Goal: Task Accomplishment & Management: Complete application form

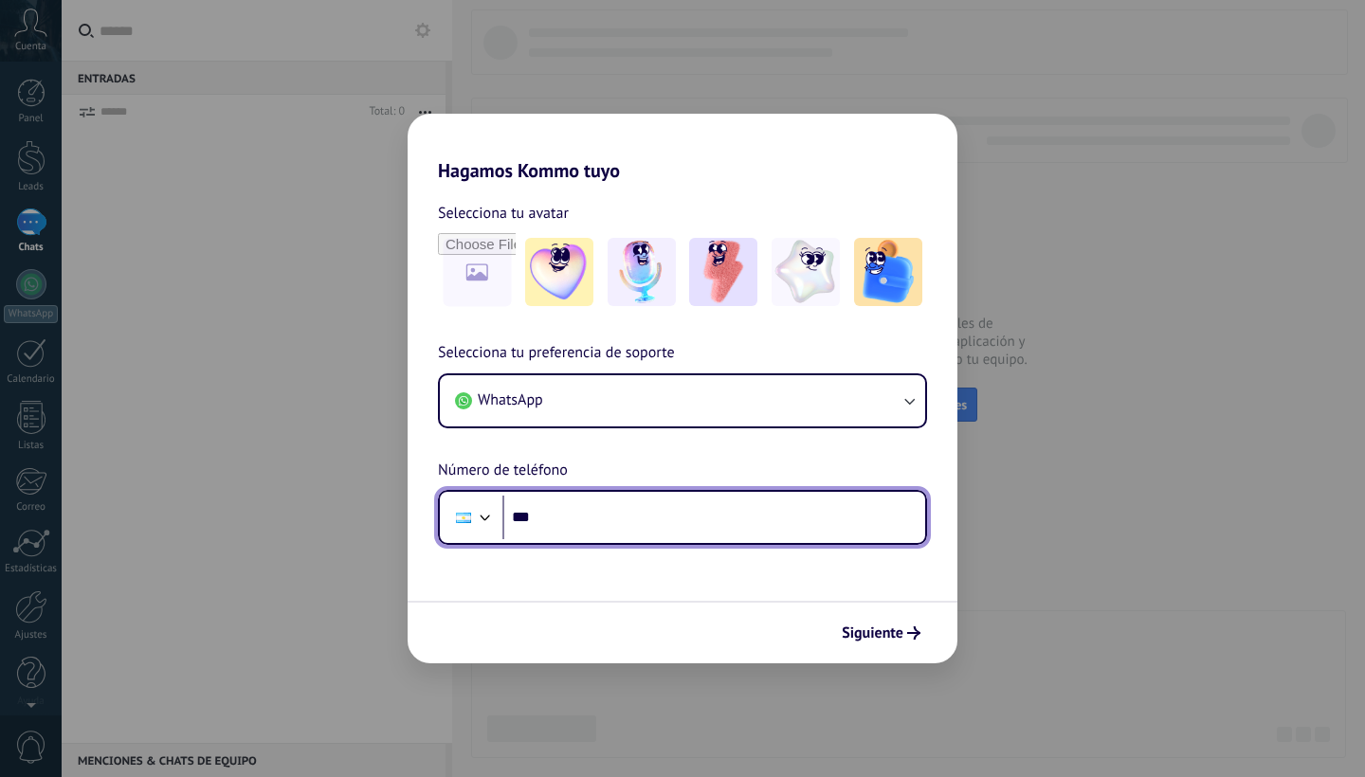
click at [695, 509] on input "***" at bounding box center [713, 518] width 423 height 44
type input "**********"
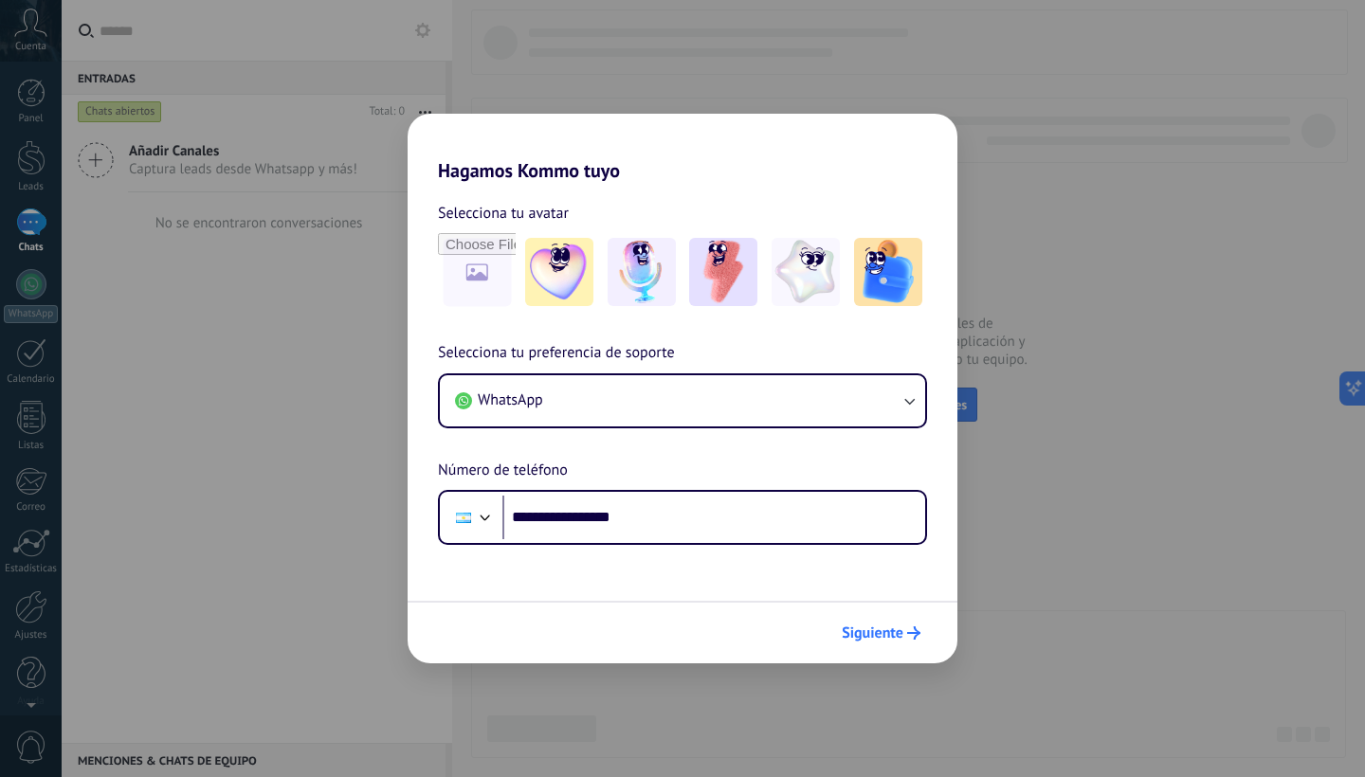
click at [901, 635] on span "Siguiente" at bounding box center [873, 633] width 62 height 13
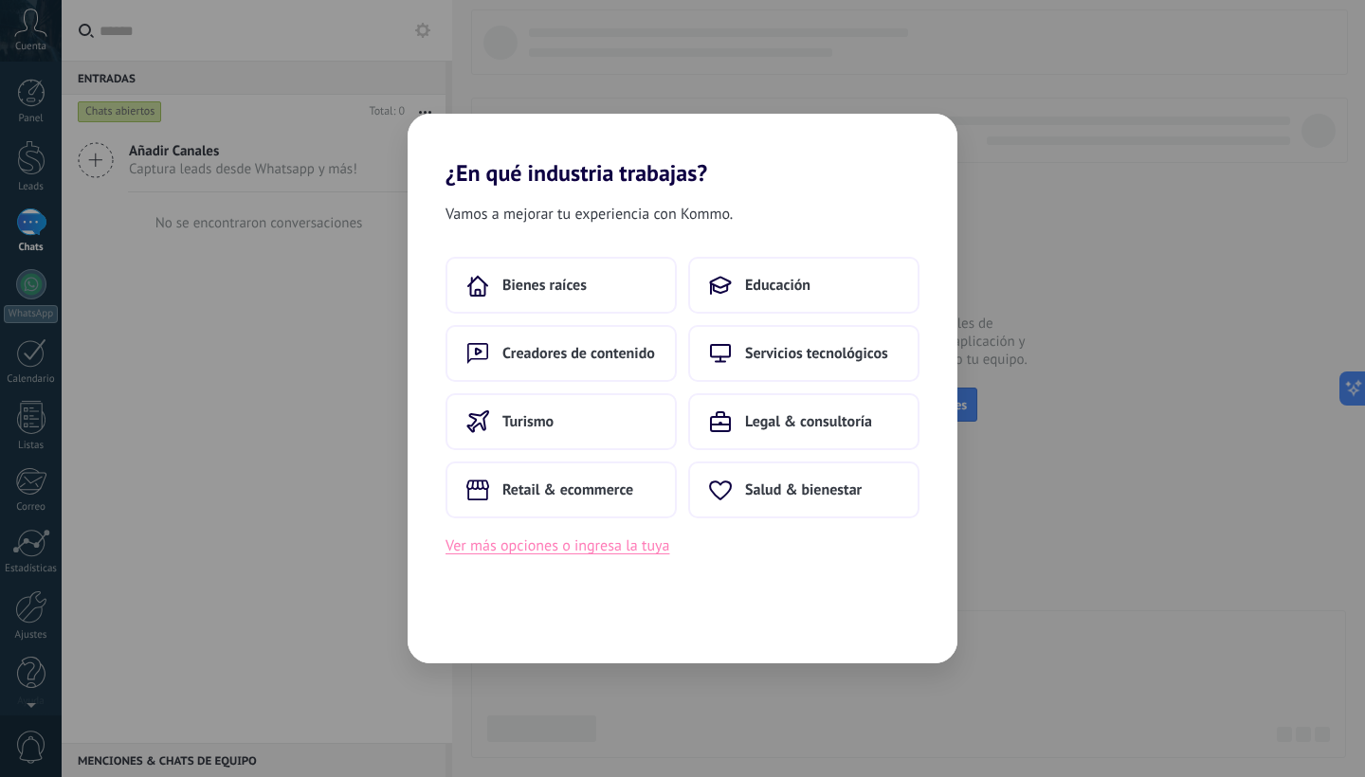
click at [619, 548] on button "Ver más opciones o ingresa la tuya" at bounding box center [558, 546] width 224 height 25
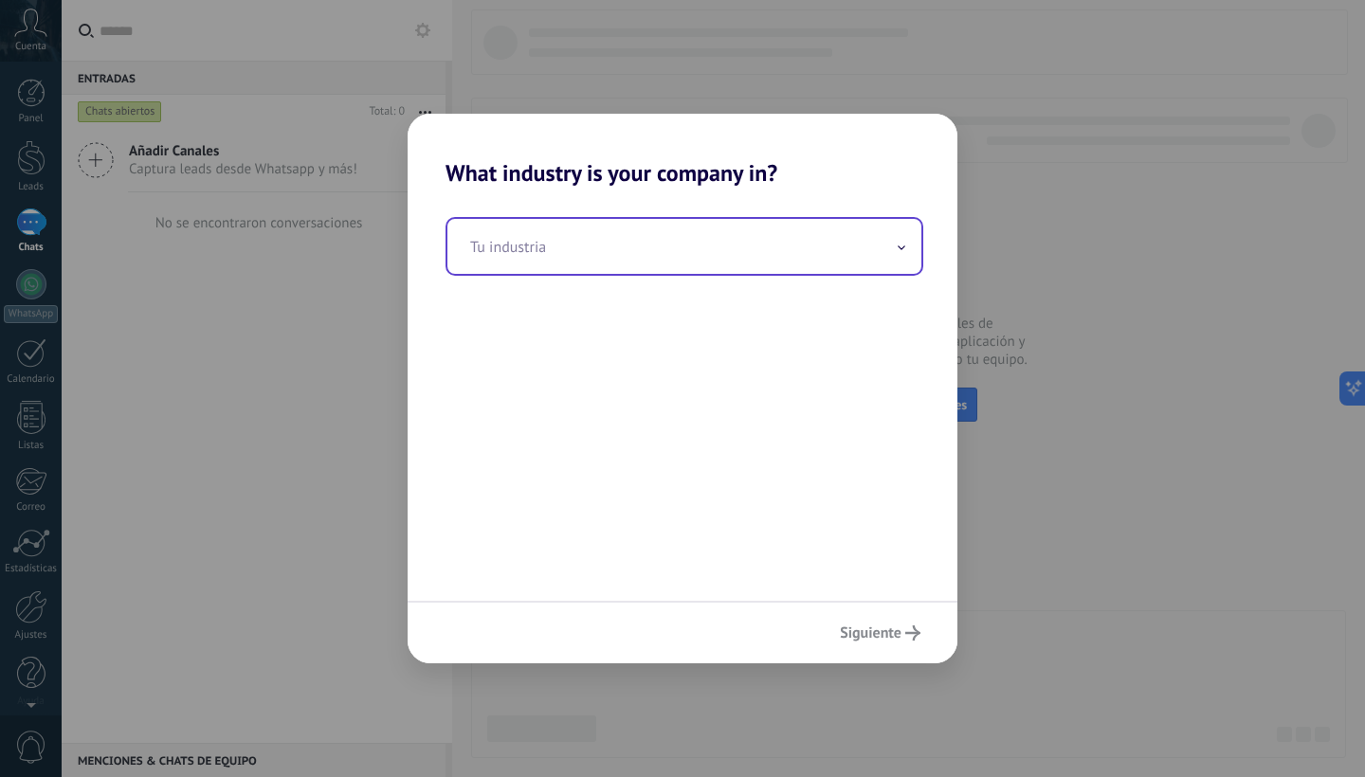
click at [592, 251] on input "text" at bounding box center [684, 246] width 474 height 55
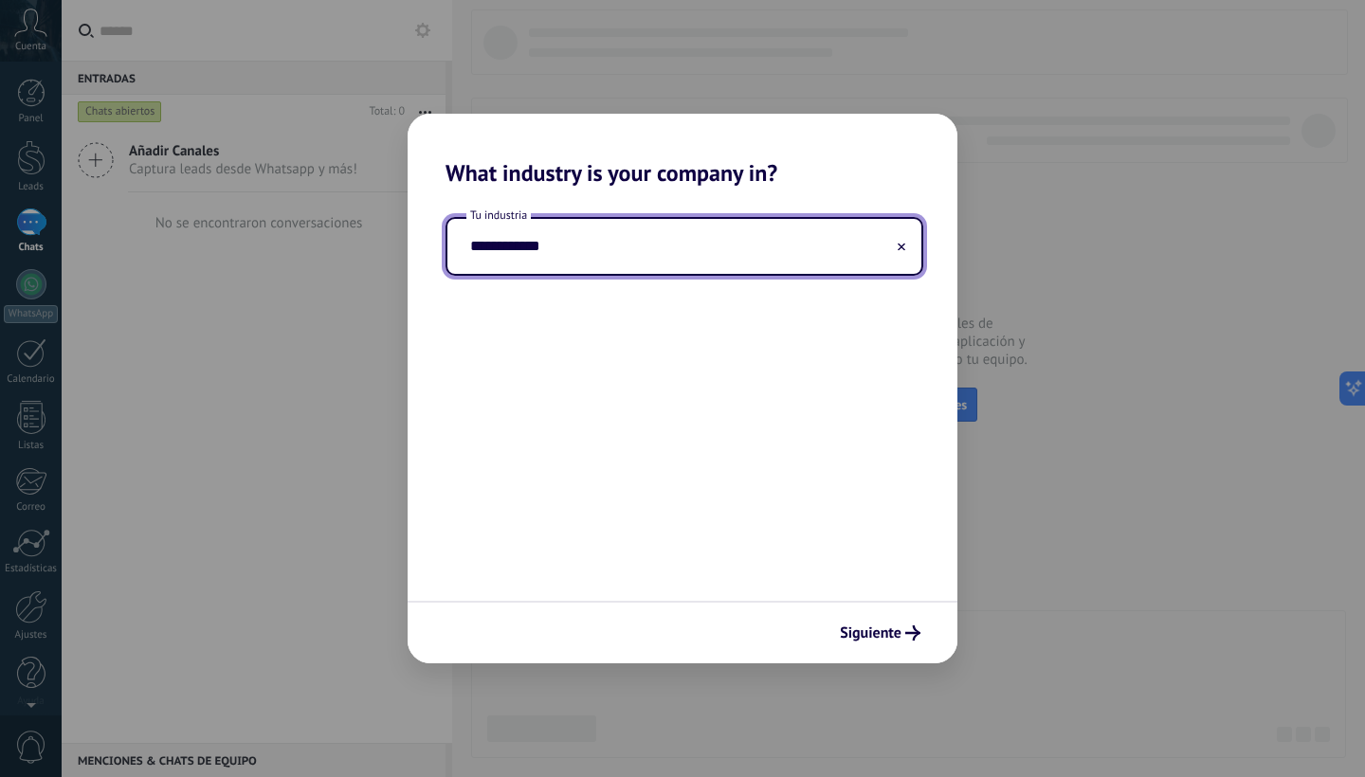
type input "**********"
click at [830, 357] on div "**********" at bounding box center [683, 394] width 550 height 414
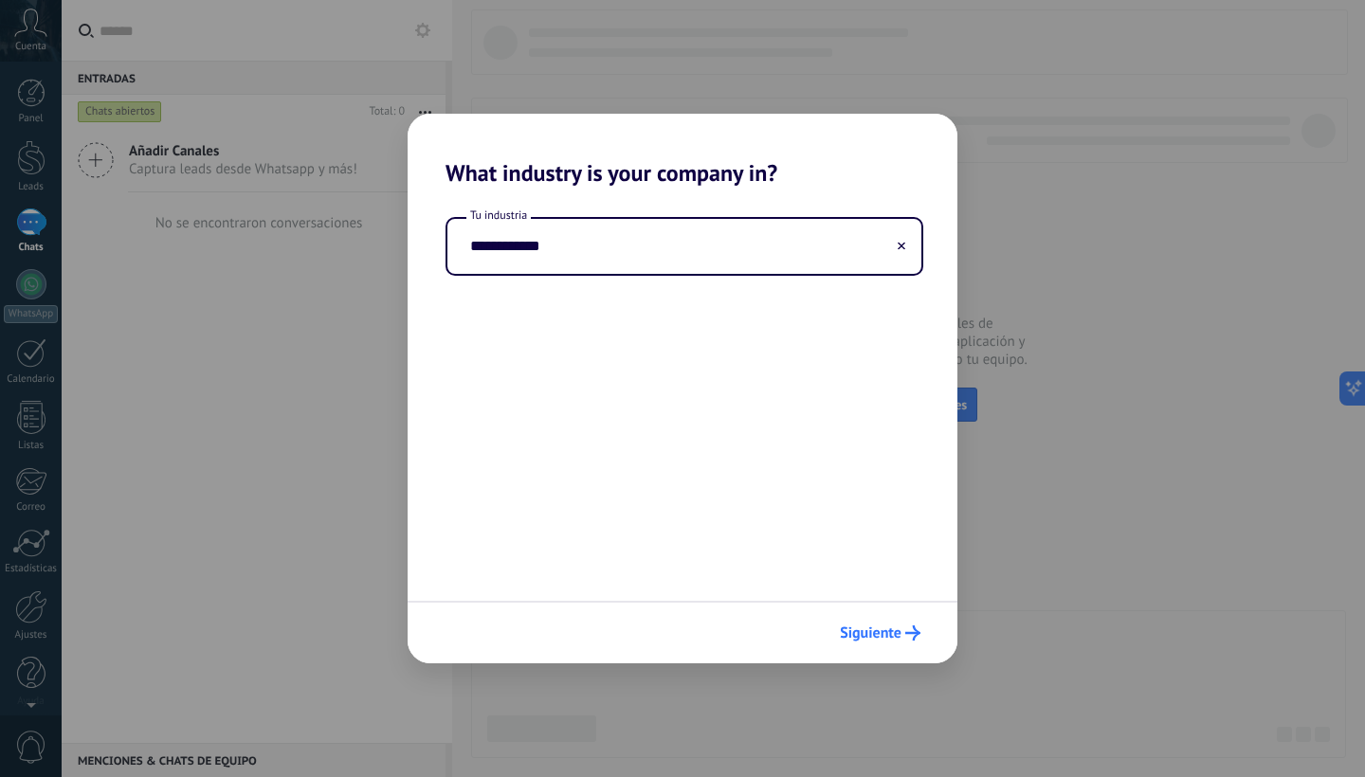
click at [890, 627] on span "Siguiente" at bounding box center [871, 633] width 62 height 13
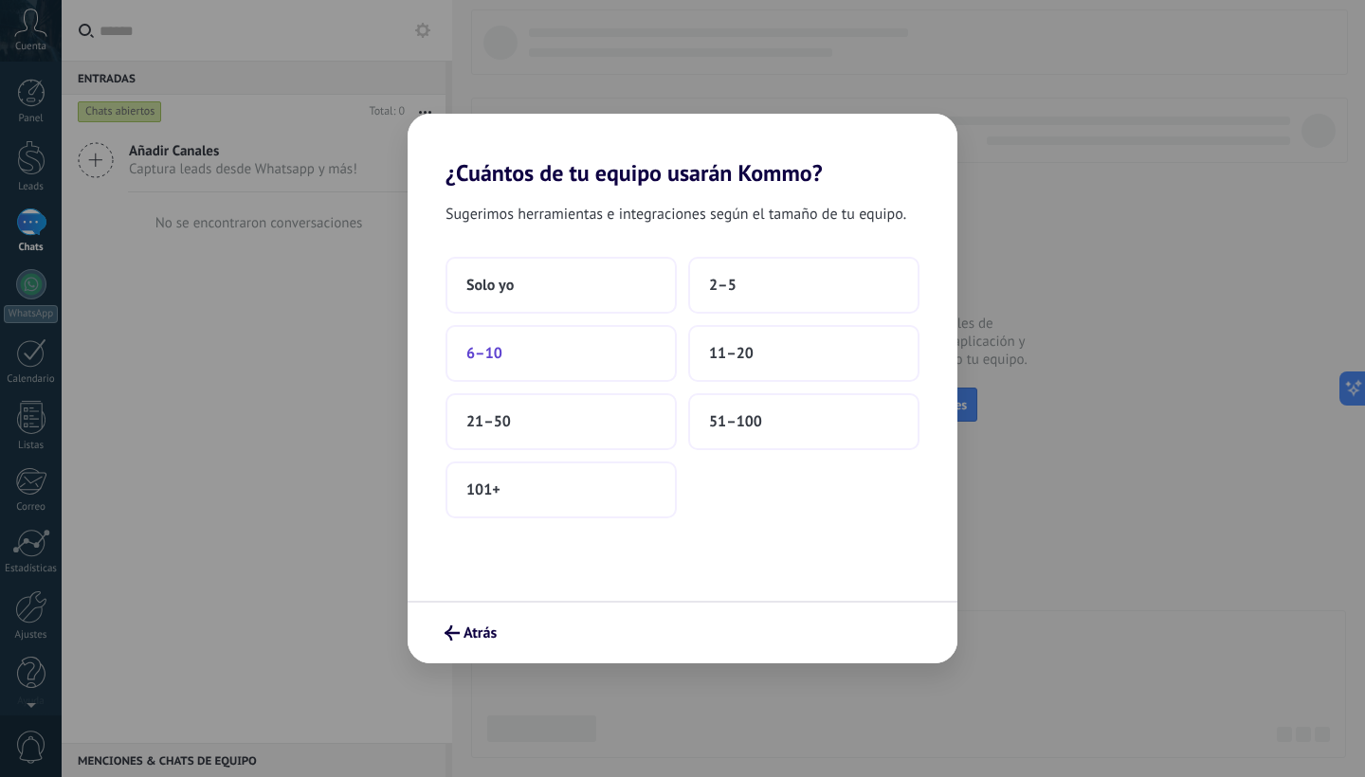
click at [615, 362] on button "6–10" at bounding box center [561, 353] width 231 height 57
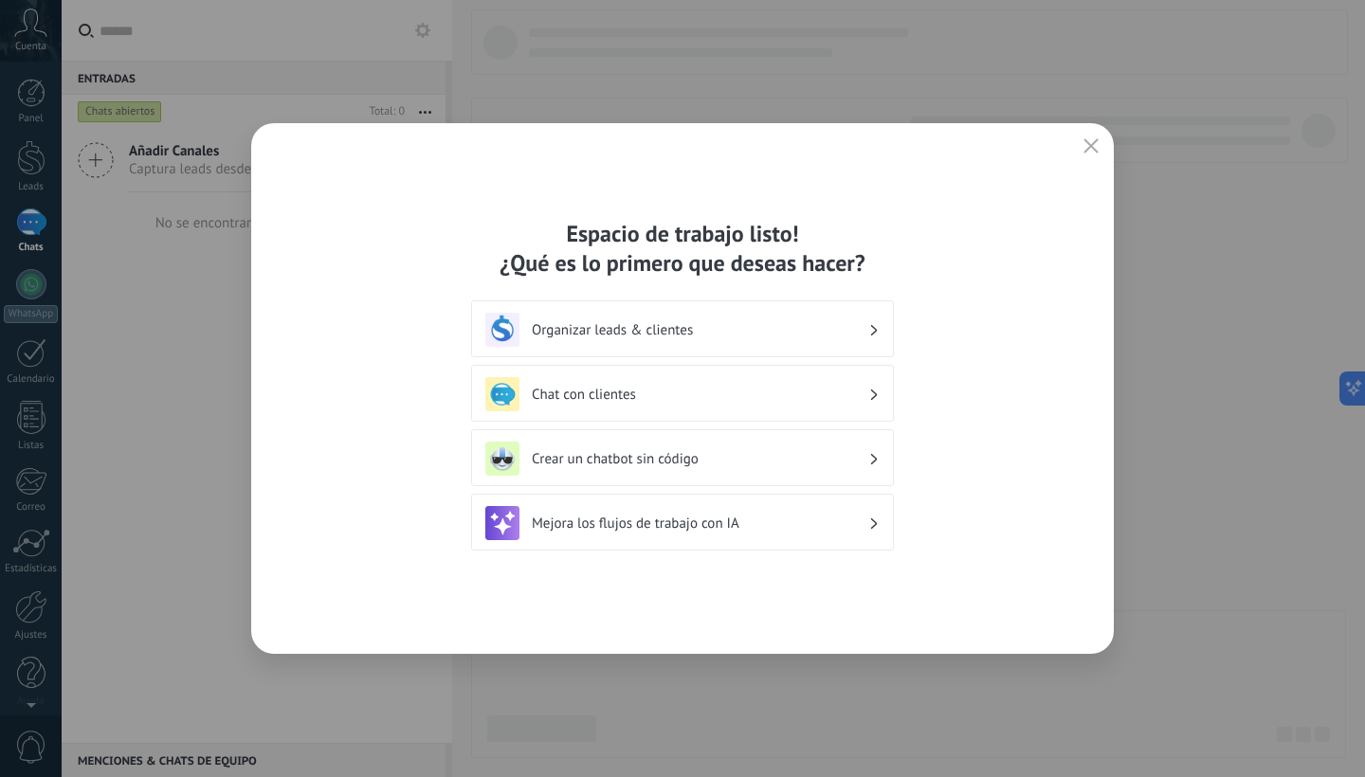
click at [802, 316] on div "Organizar leads & clientes" at bounding box center [682, 330] width 394 height 34
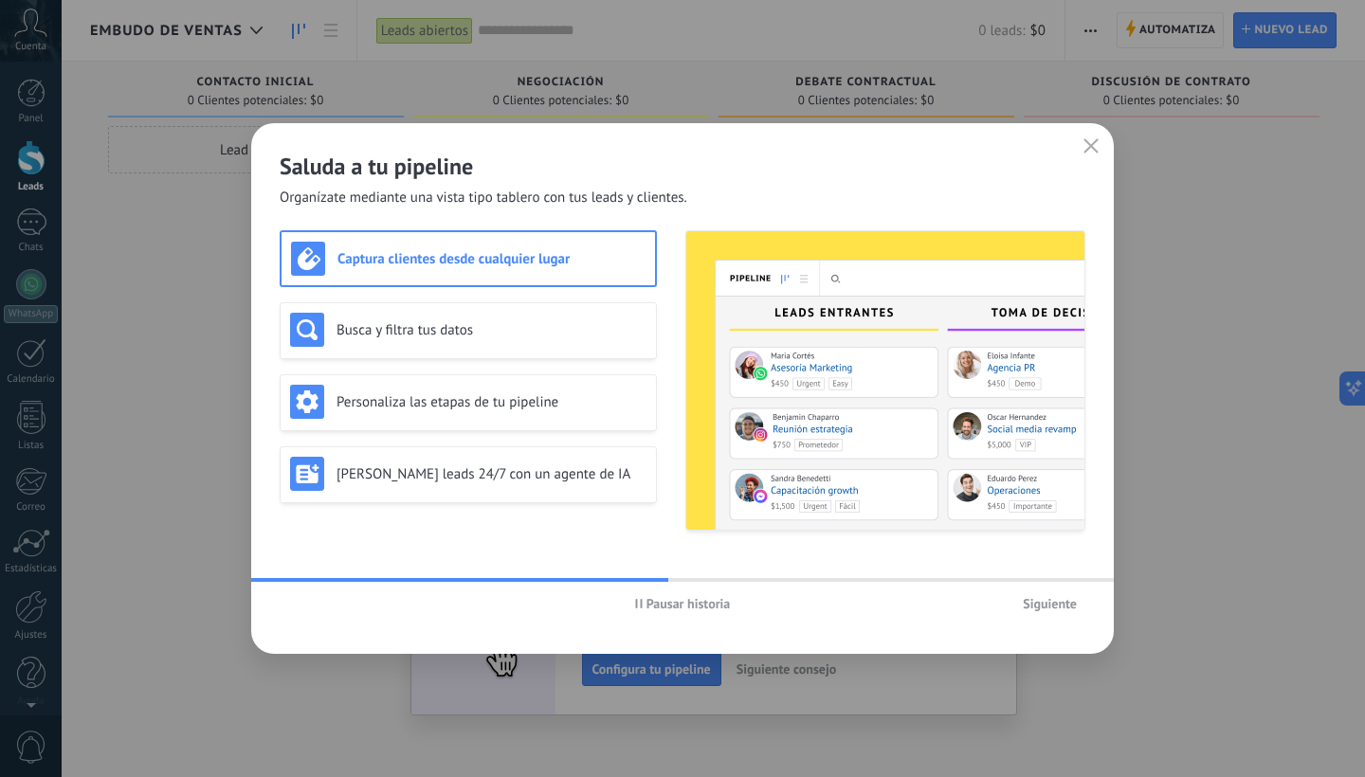
click at [1040, 597] on span "Siguiente" at bounding box center [1050, 603] width 54 height 13
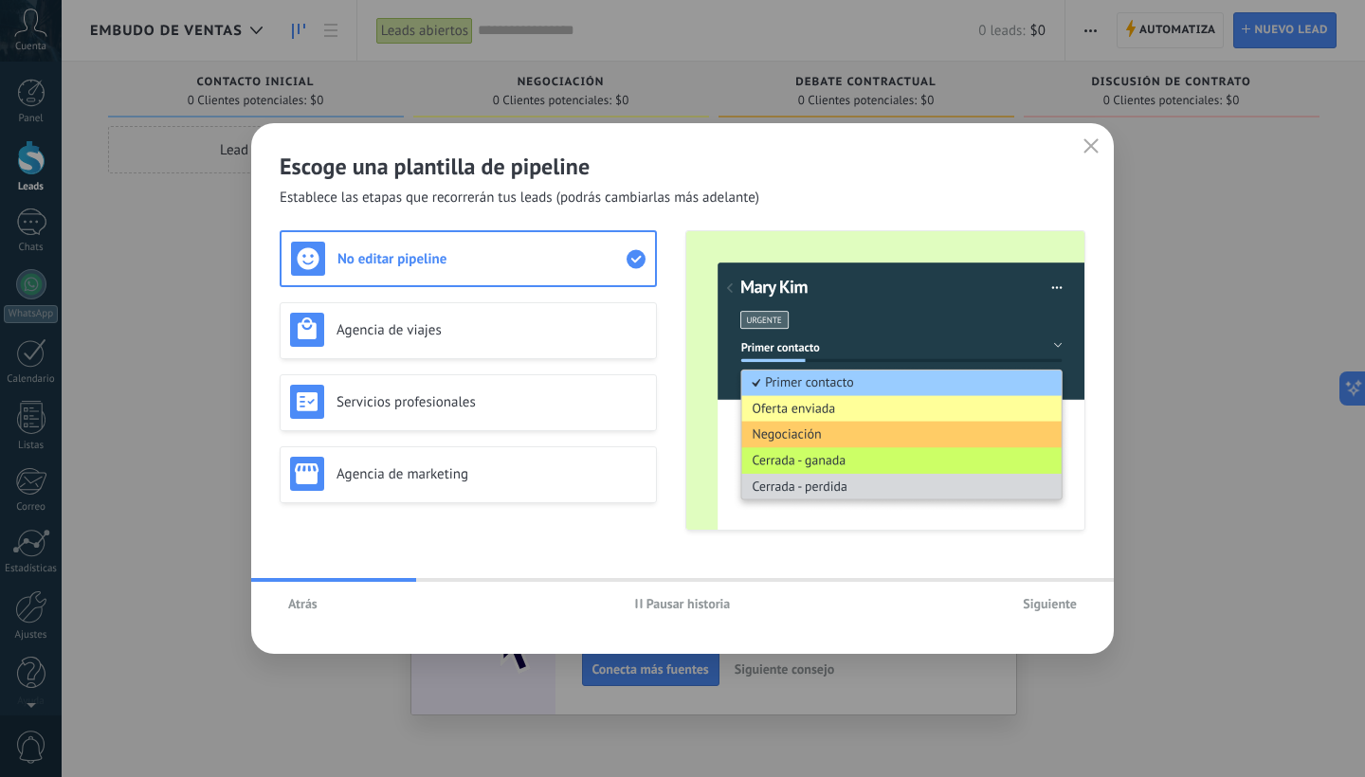
click at [1040, 597] on span "Siguiente" at bounding box center [1050, 603] width 54 height 13
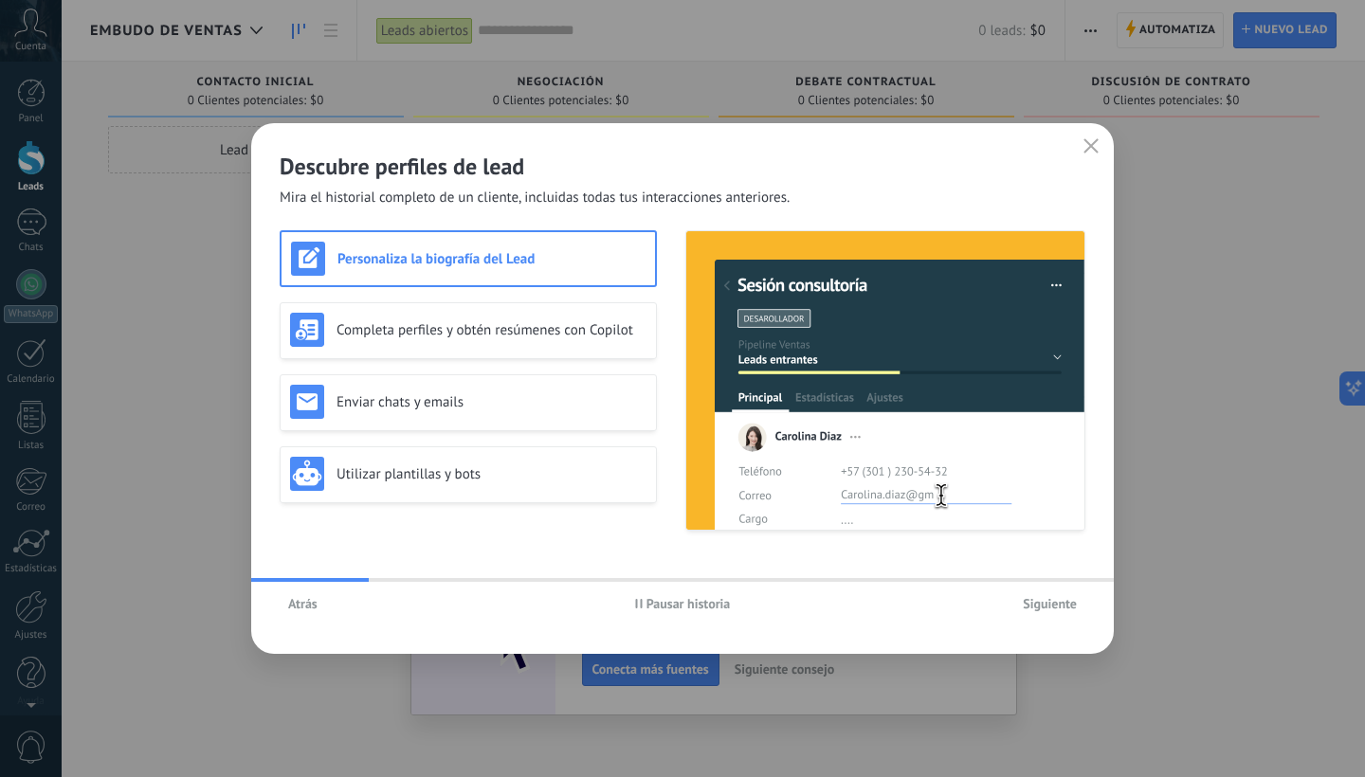
click at [1040, 597] on span "Siguiente" at bounding box center [1050, 603] width 54 height 13
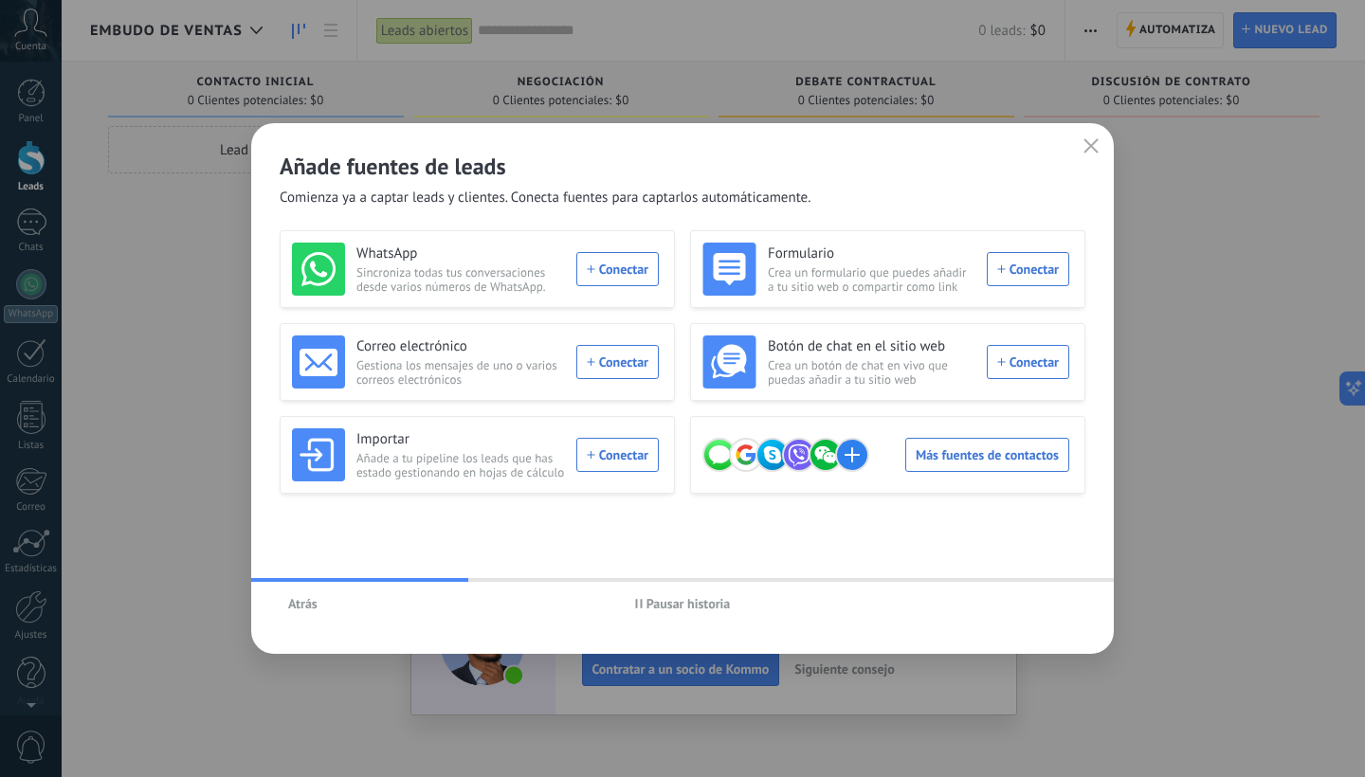
click at [1096, 142] on use "button" at bounding box center [1091, 145] width 14 height 14
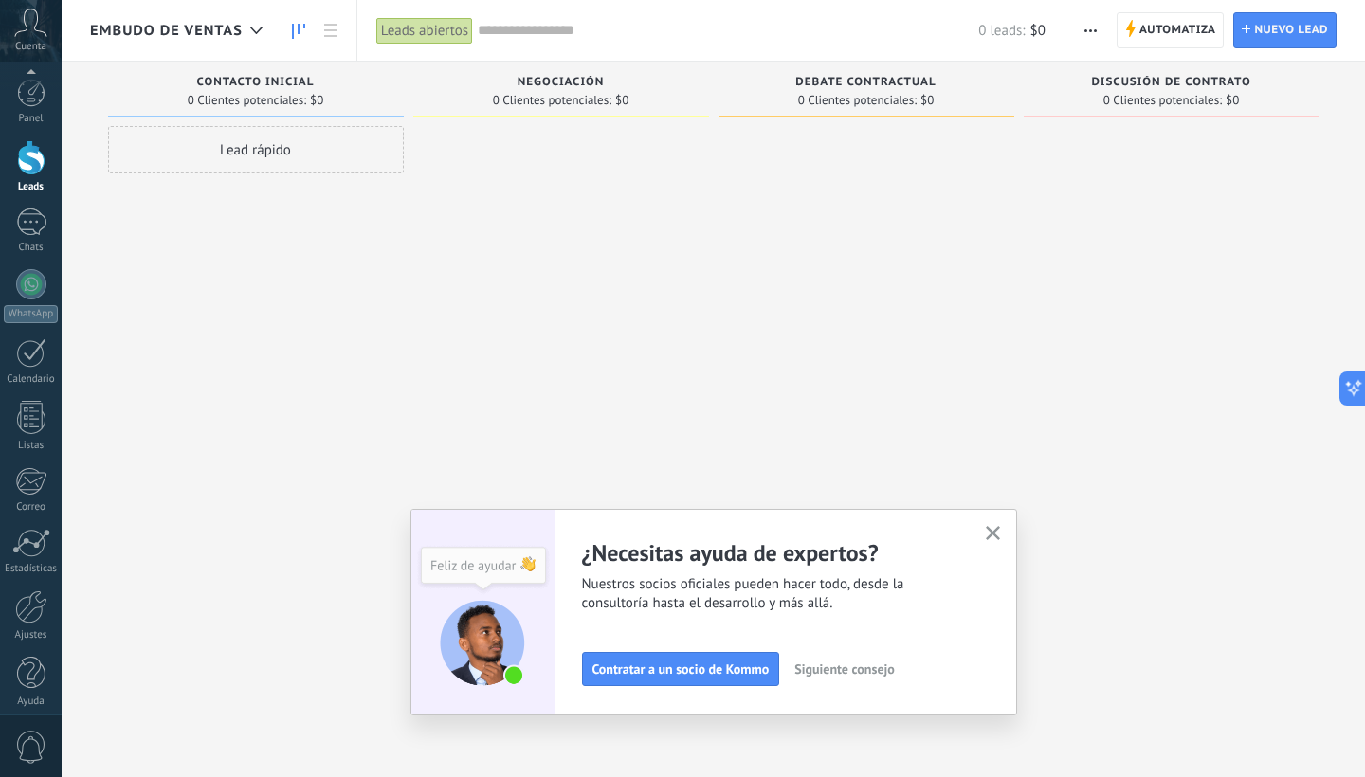
scroll to position [11, 0]
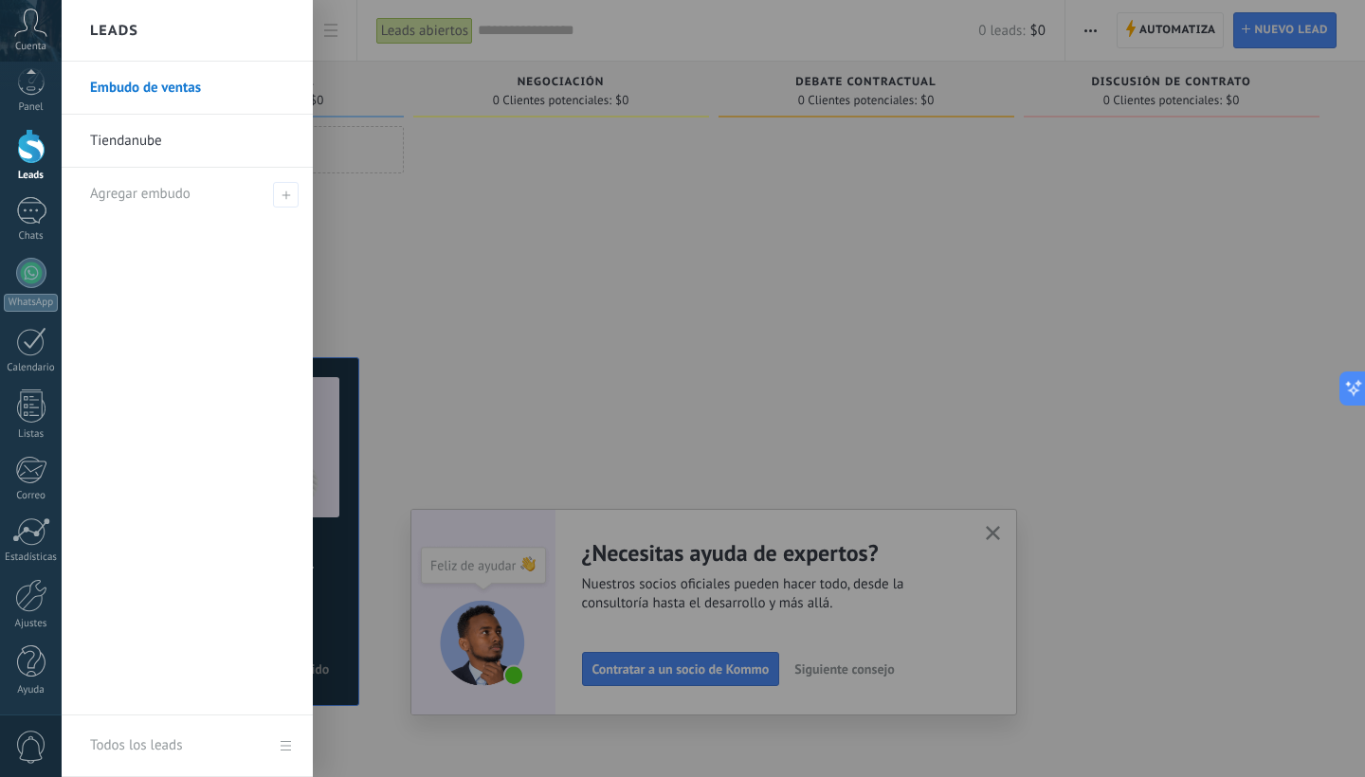
click at [143, 144] on link "Tiendanube" at bounding box center [192, 141] width 204 height 53
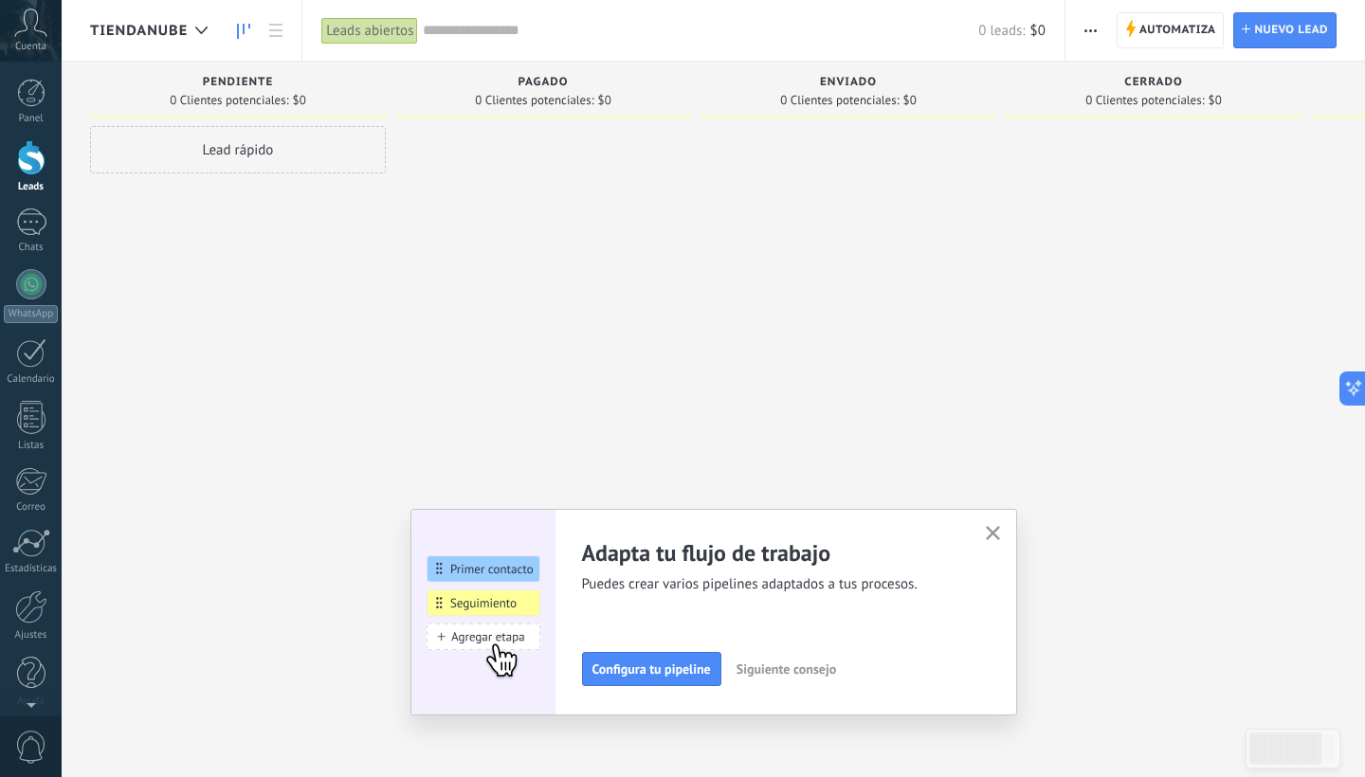
click at [161, 39] on span "Tiendanube" at bounding box center [139, 31] width 98 height 18
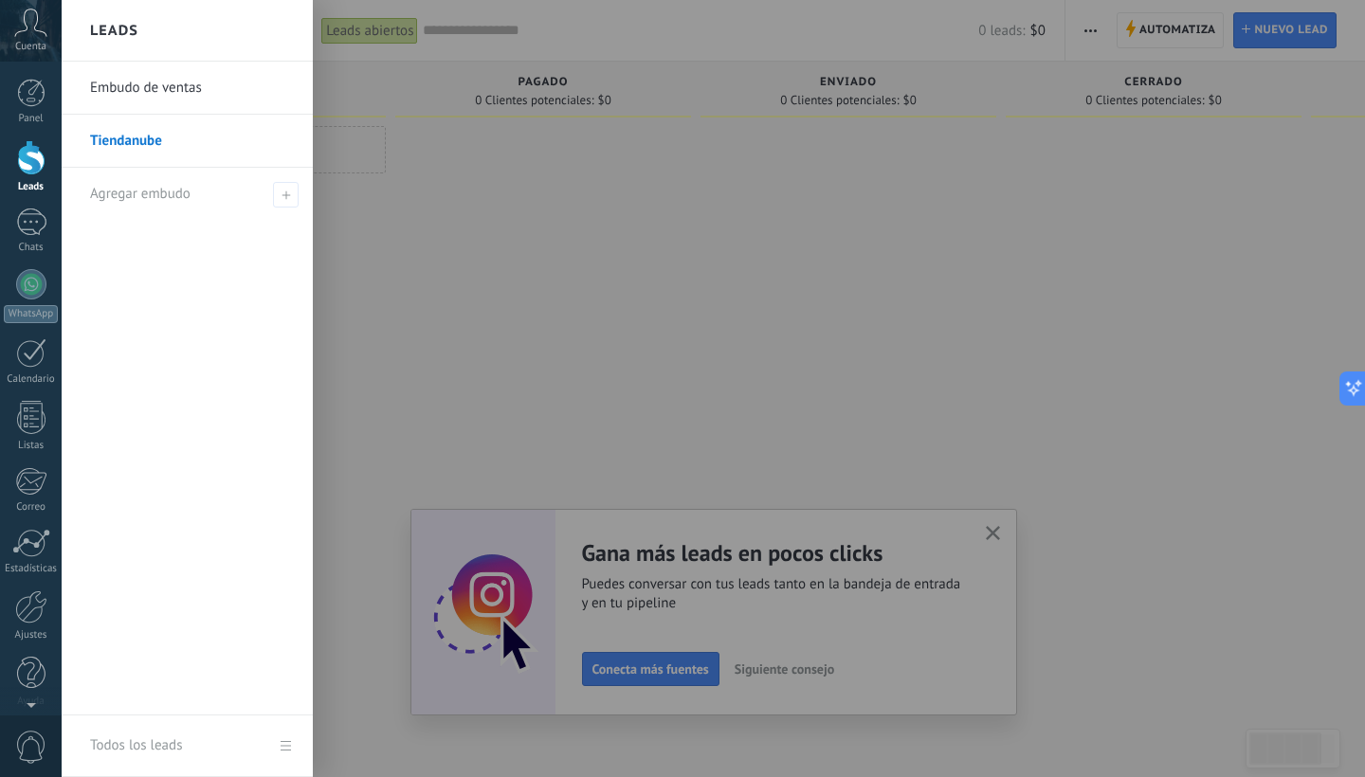
click at [137, 137] on link "Tiendanube" at bounding box center [192, 141] width 204 height 53
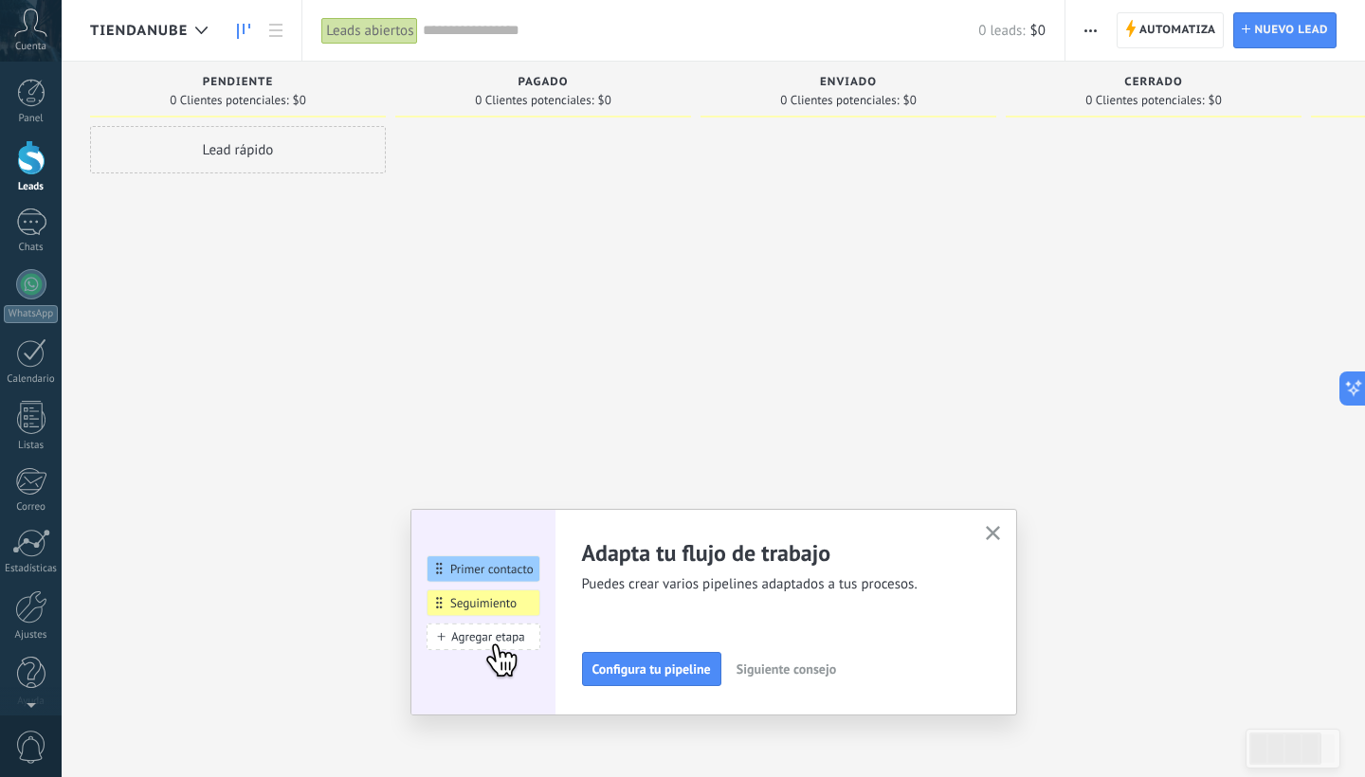
click at [991, 532] on use "button" at bounding box center [993, 533] width 14 height 14
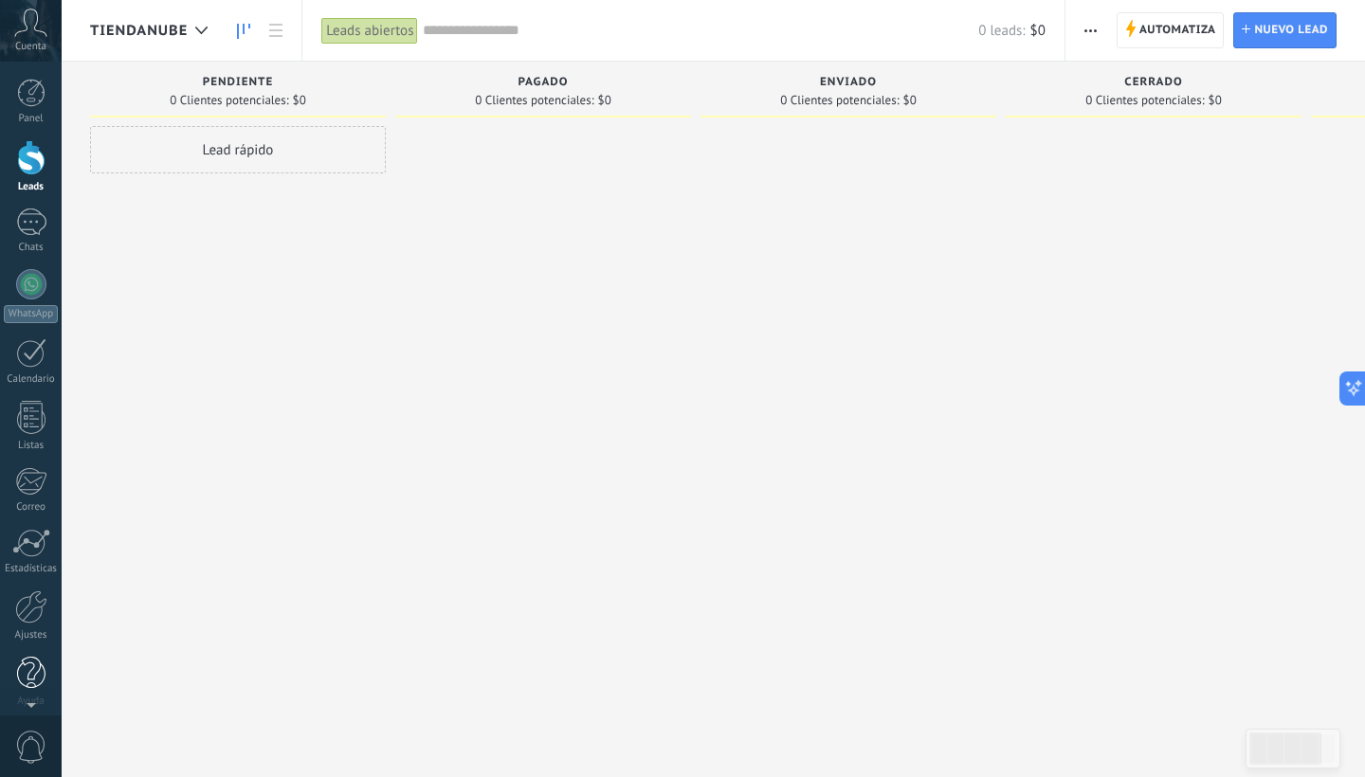
click at [33, 680] on div at bounding box center [31, 673] width 28 height 33
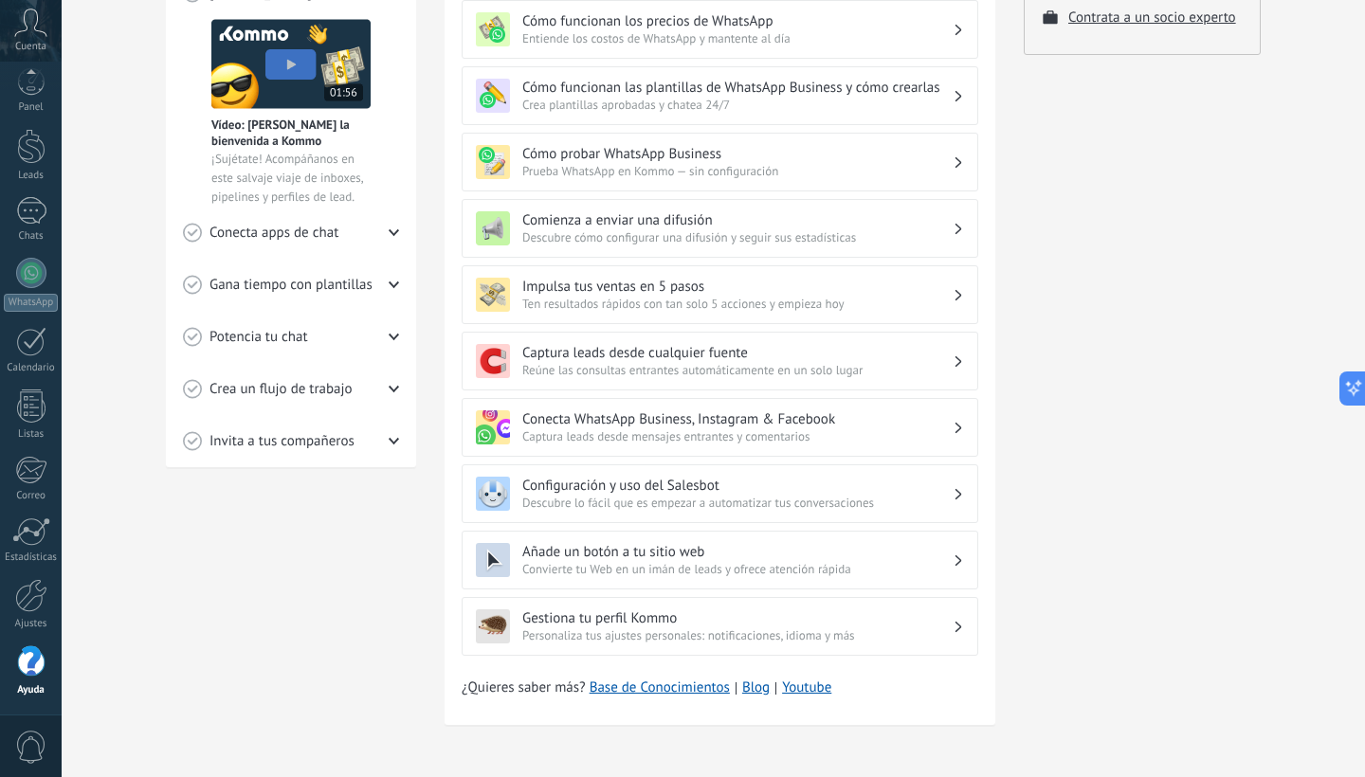
scroll to position [395, 0]
click at [40, 600] on div at bounding box center [31, 595] width 32 height 33
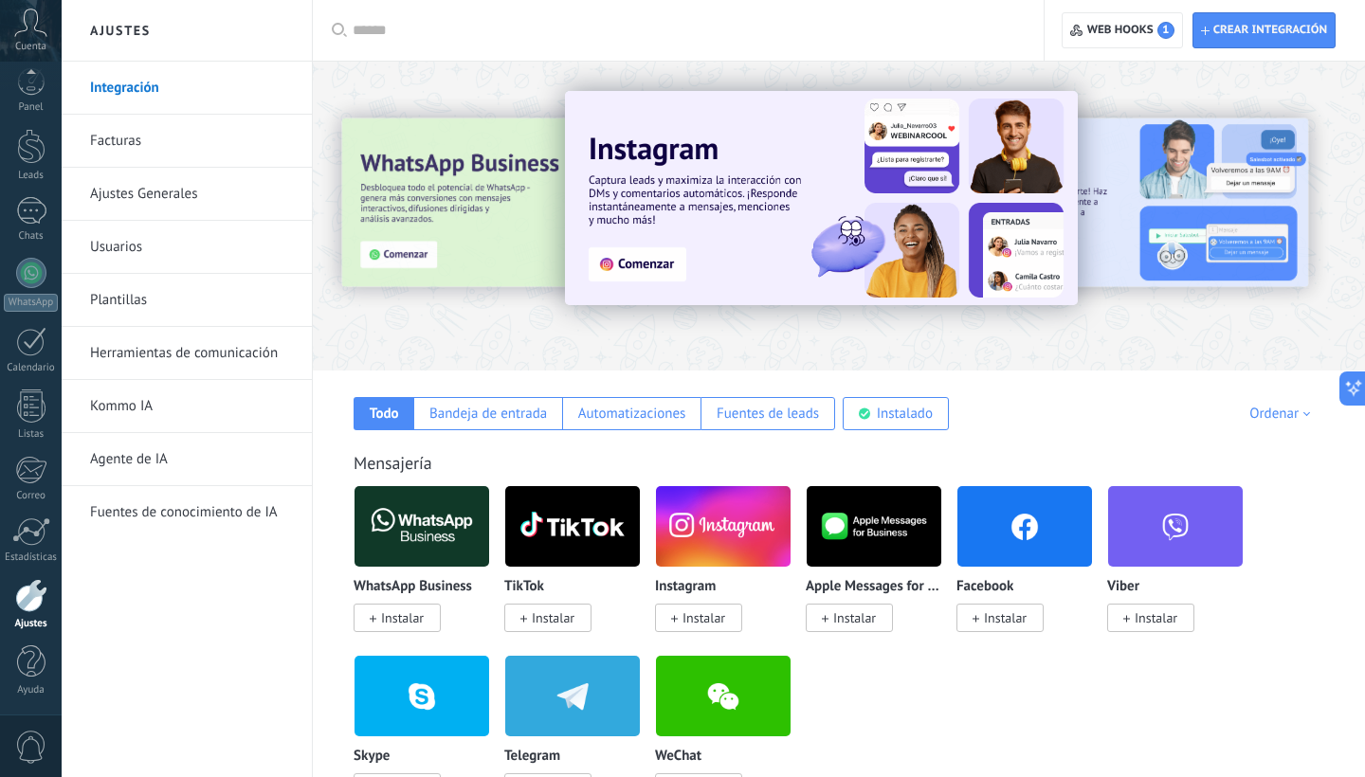
click at [154, 150] on link "Facturas" at bounding box center [191, 141] width 203 height 53
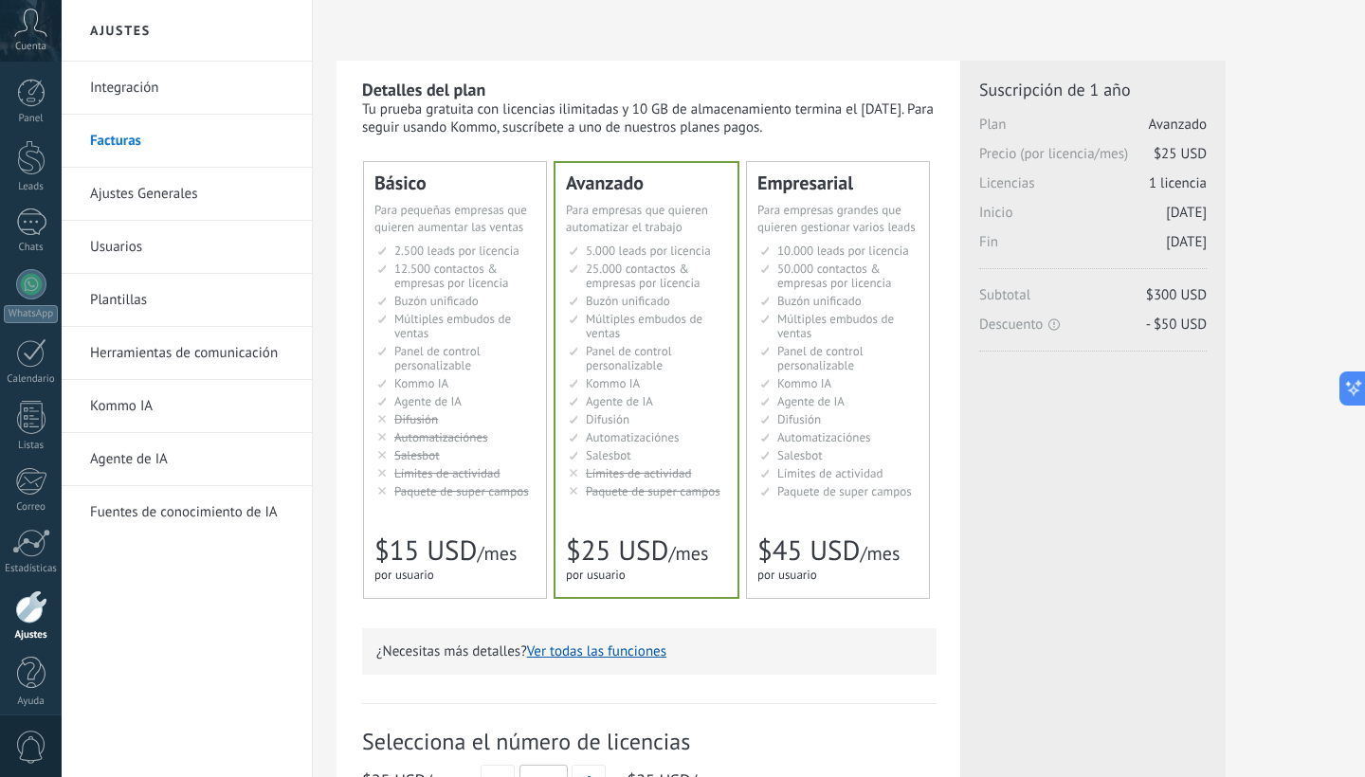
click at [502, 376] on li "Kommo AI Kommo AI Kommo IA Kommo AI Kommo IA Kommo AI Kommo AI" at bounding box center [456, 383] width 158 height 14
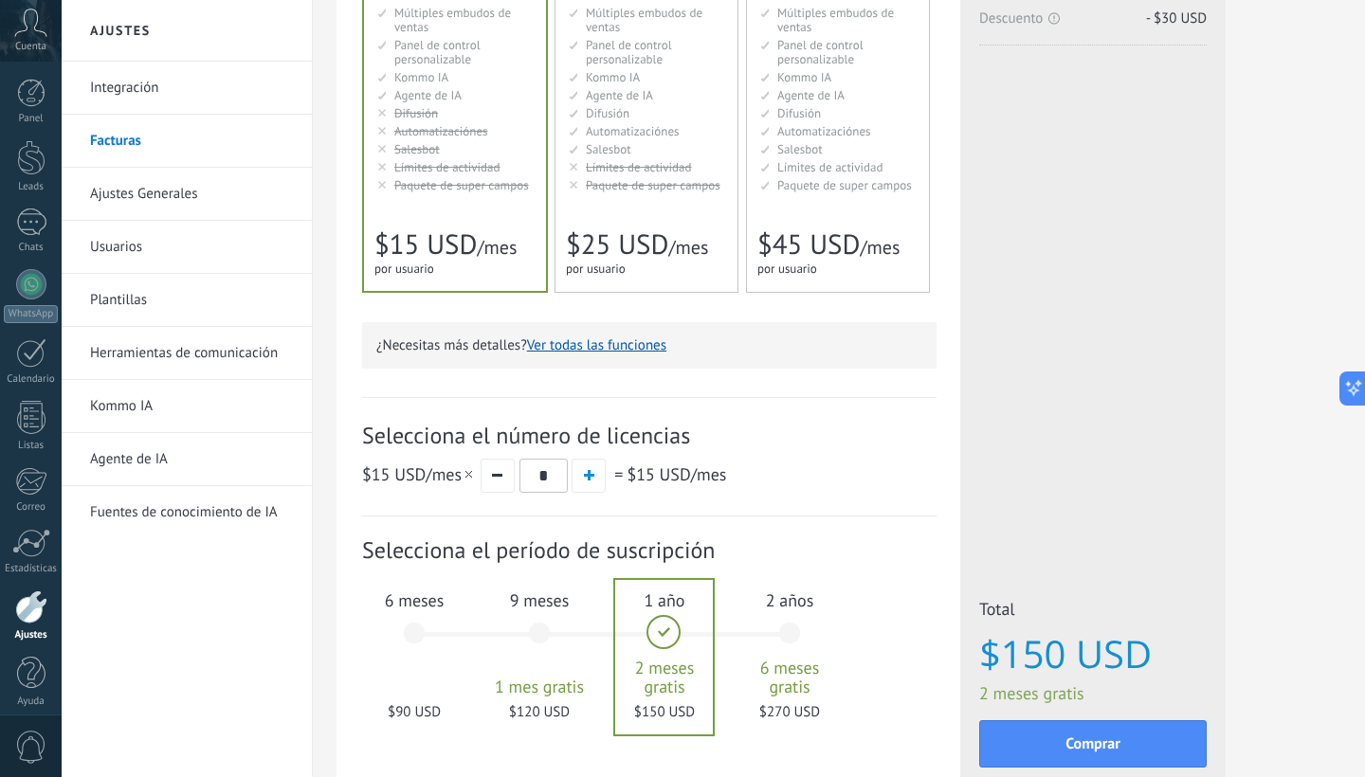
scroll to position [308, 0]
click at [431, 642] on div "6 meses $90 USD" at bounding box center [414, 641] width 102 height 134
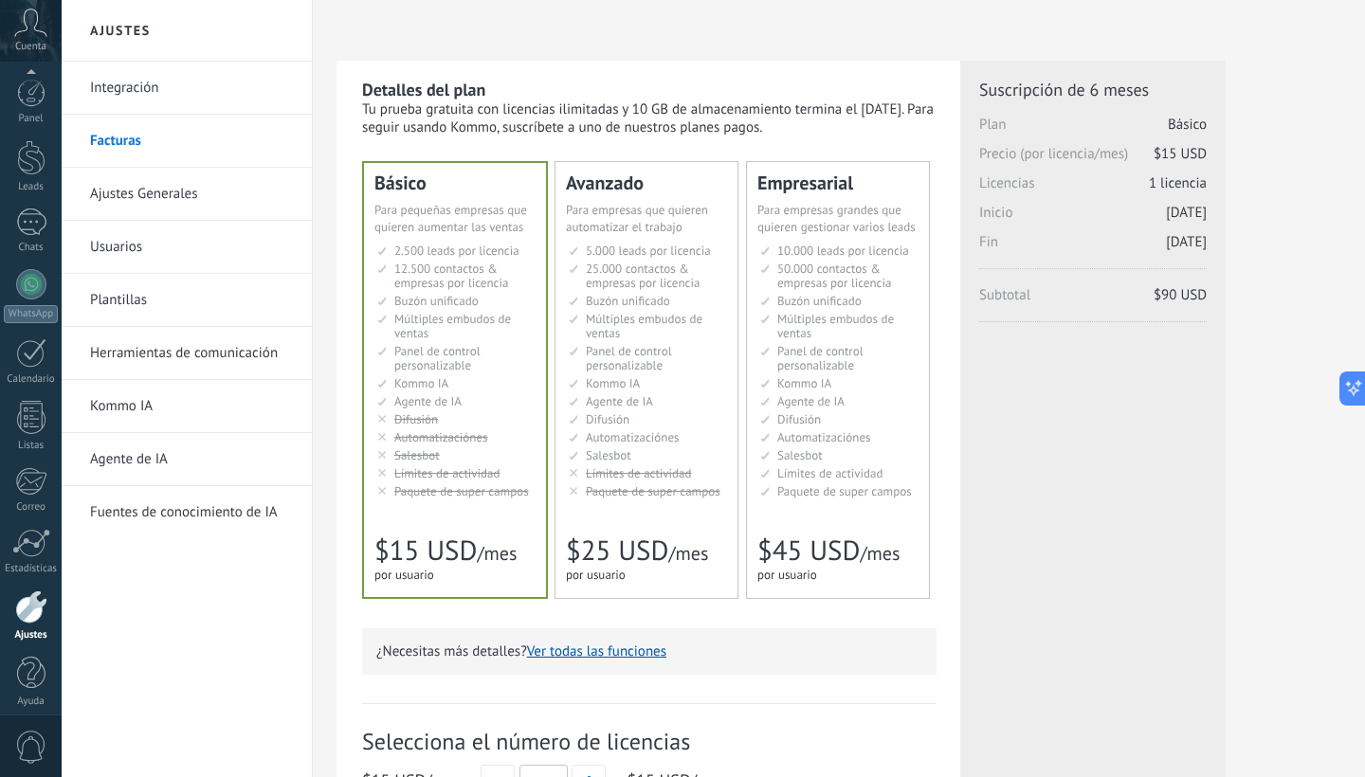
scroll to position [11, 0]
click at [45, 282] on link "WhatsApp" at bounding box center [31, 285] width 62 height 54
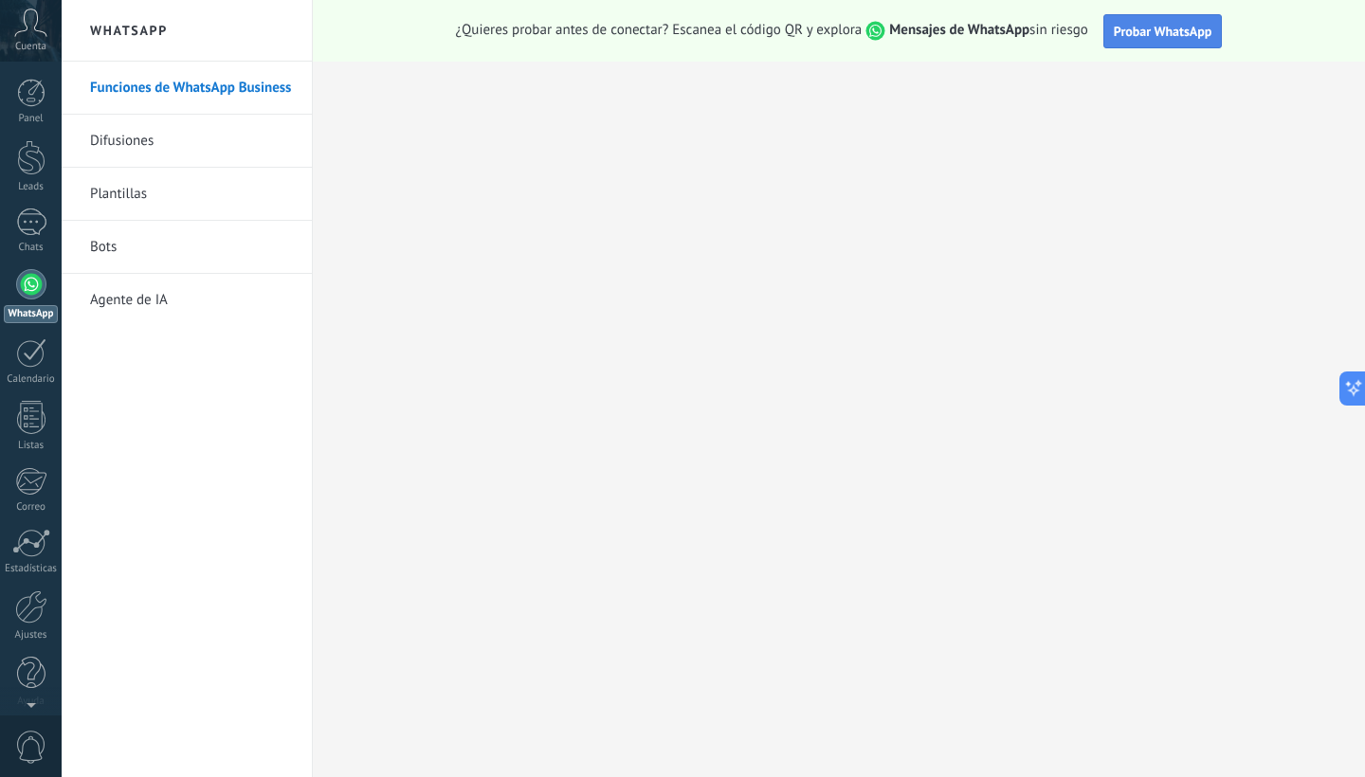
click at [1175, 28] on span "Probar WhatsApp" at bounding box center [1163, 31] width 99 height 17
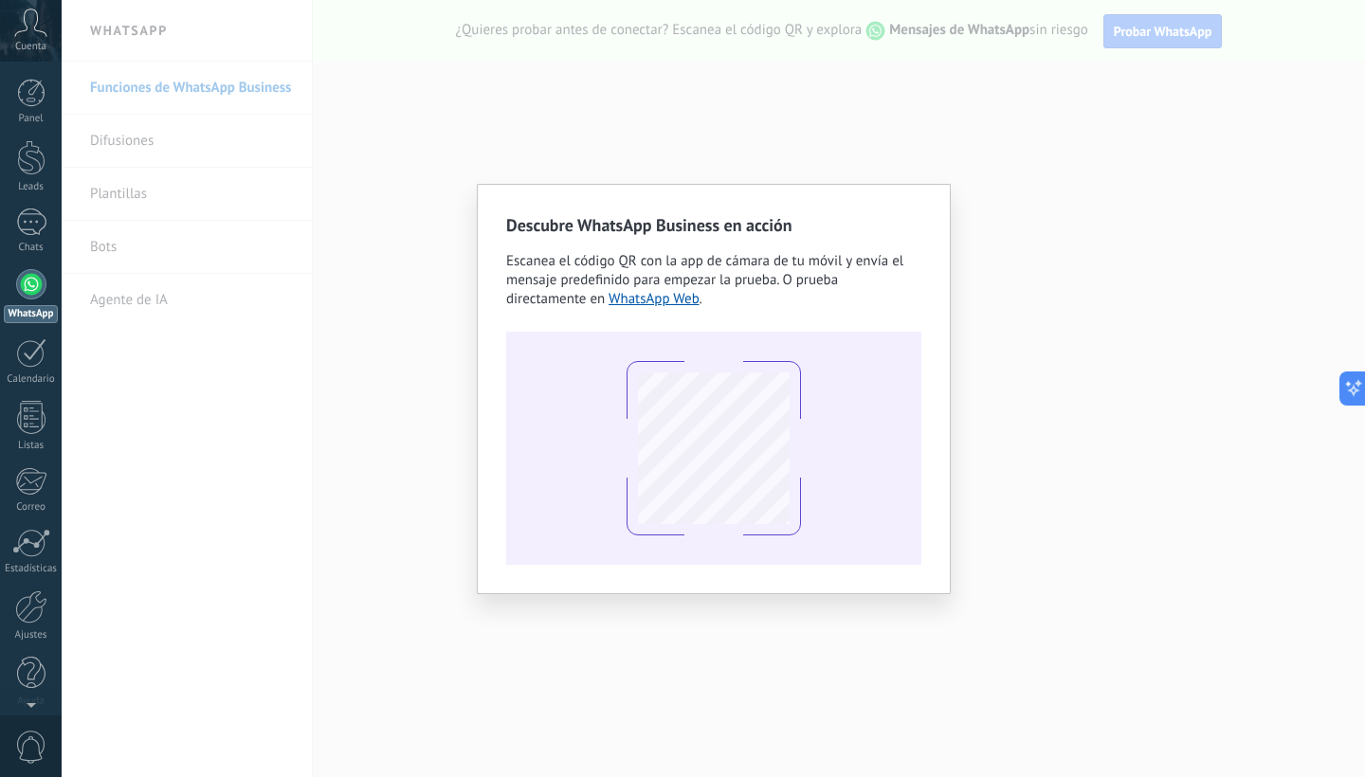
click at [1057, 257] on div "Descubre WhatsApp Business en acción Escanea el código QR con la app de cámara …" at bounding box center [713, 388] width 1303 height 777
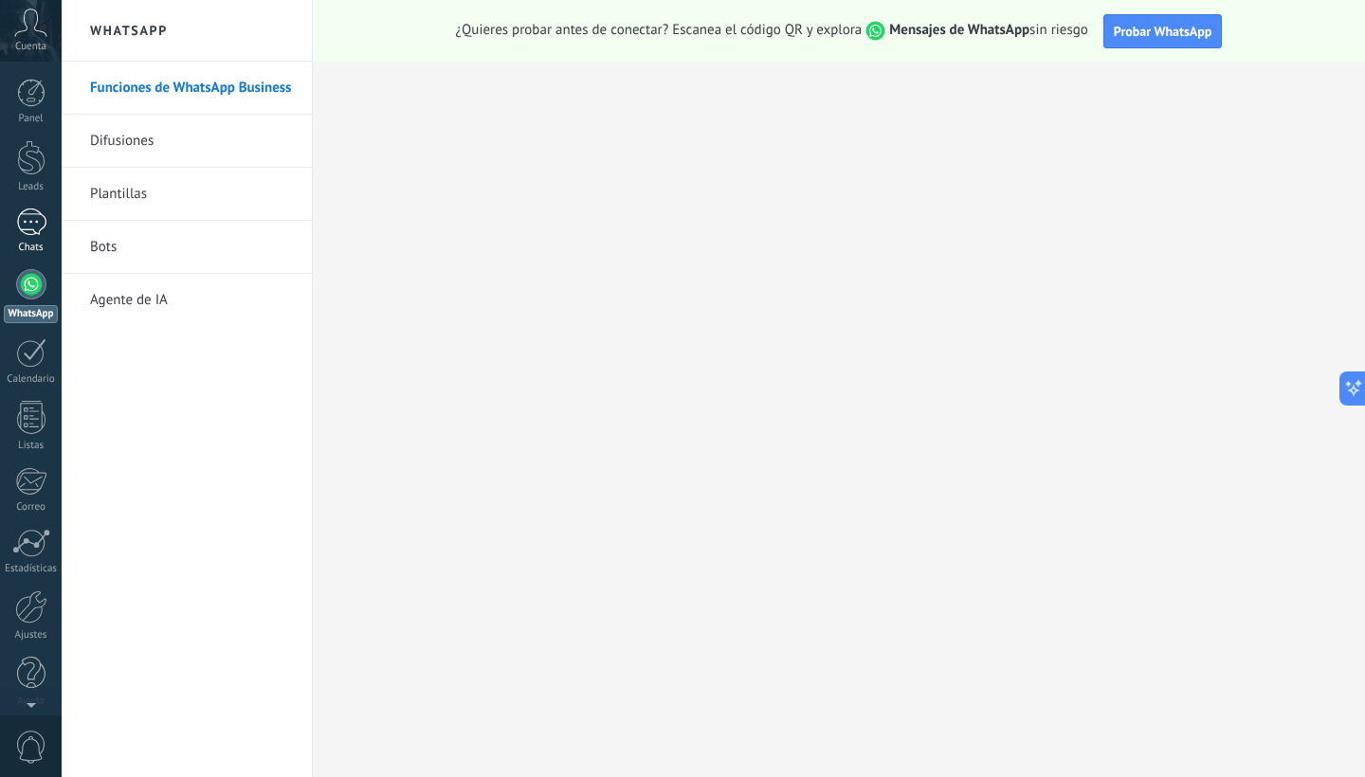
click at [31, 228] on div at bounding box center [31, 222] width 30 height 27
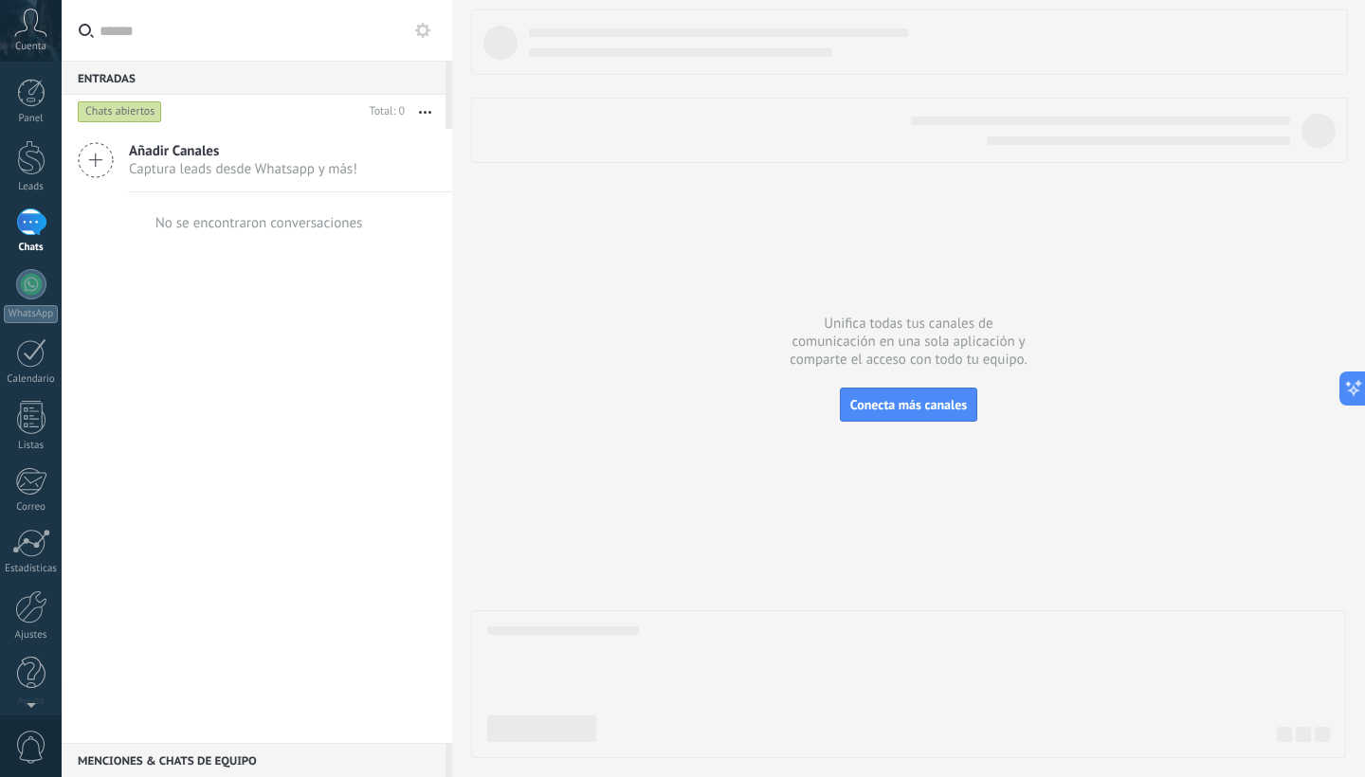
click at [24, 34] on icon at bounding box center [30, 23] width 33 height 28
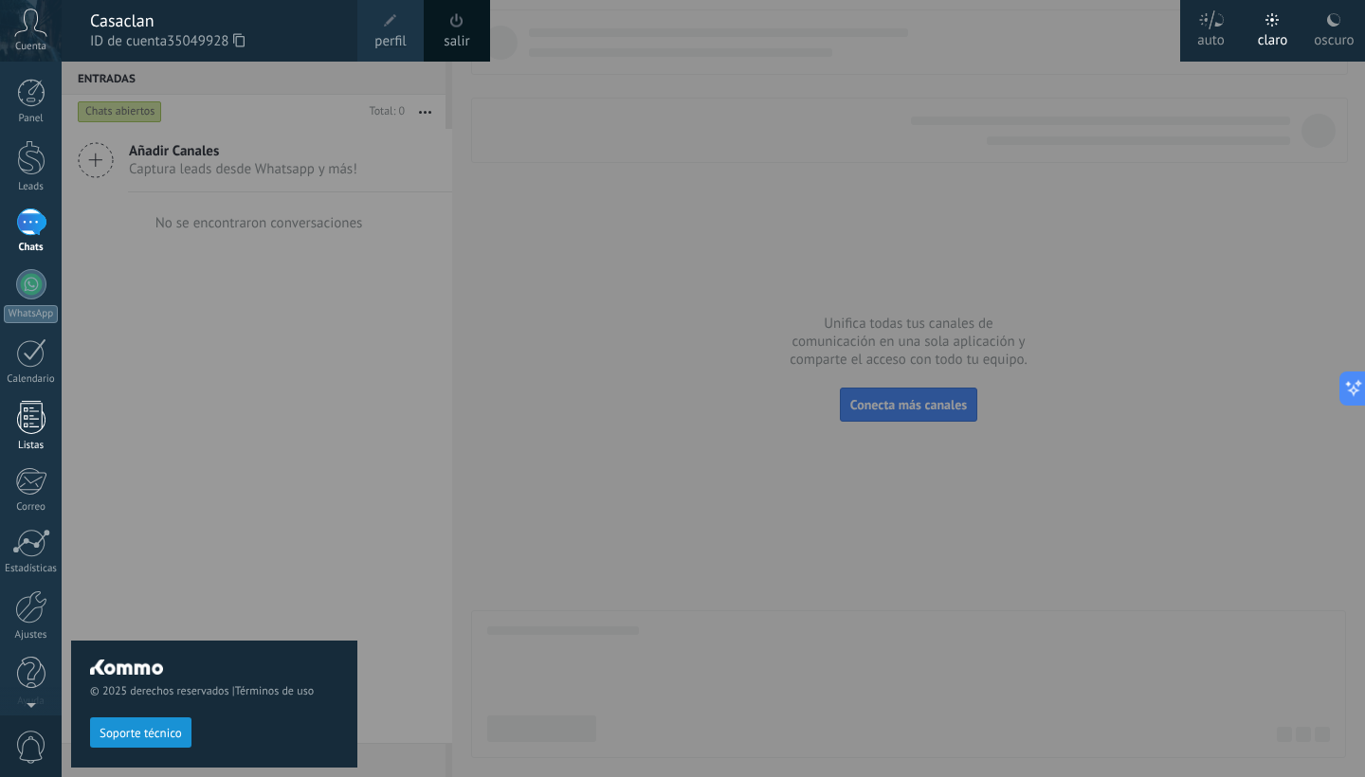
click at [30, 412] on div at bounding box center [31, 417] width 28 height 33
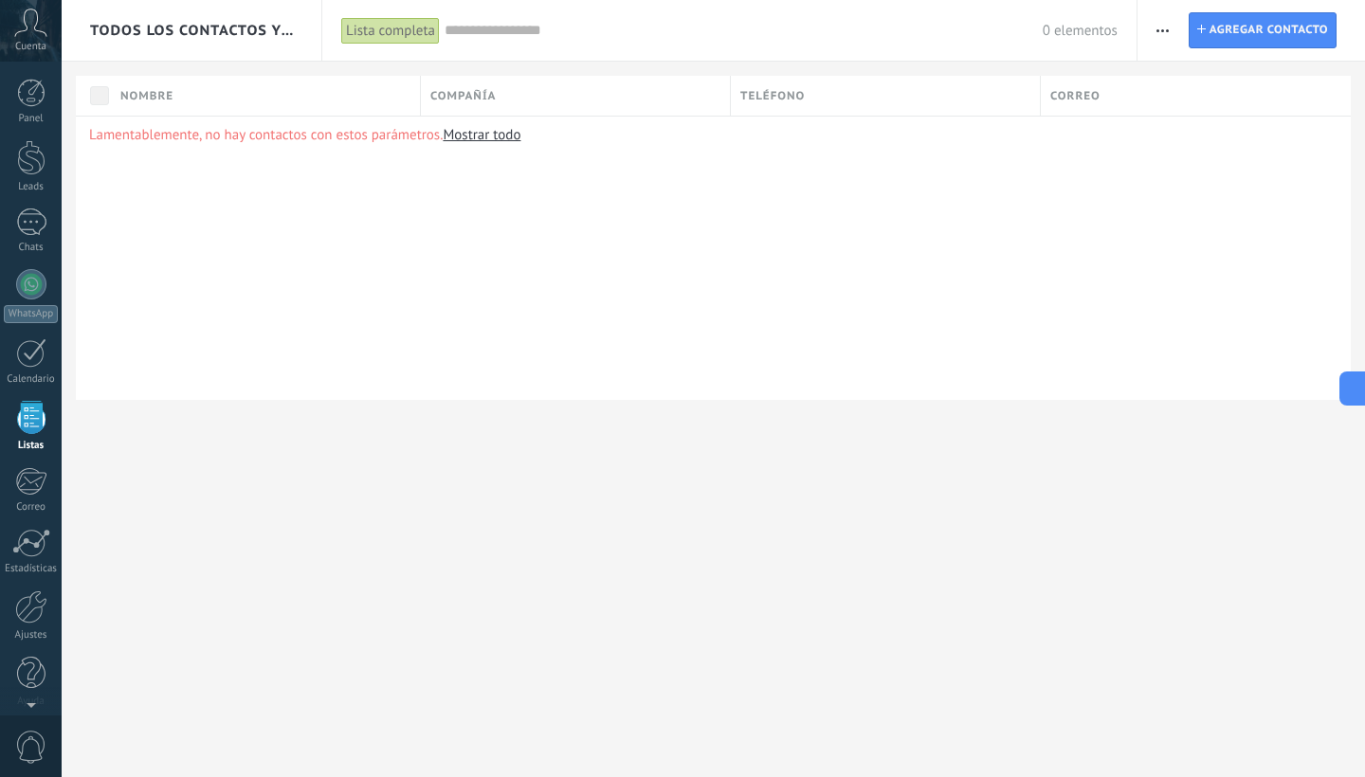
scroll to position [11, 0]
